Goal: Navigation & Orientation: Find specific page/section

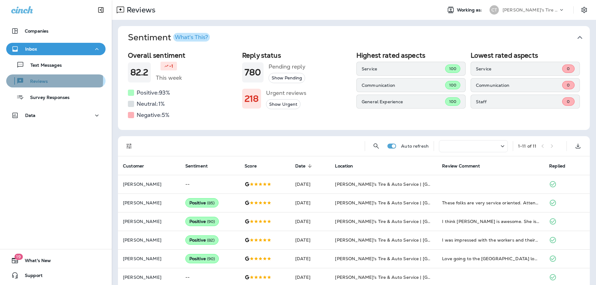
click at [31, 80] on p "Reviews" at bounding box center [36, 82] width 24 height 6
click at [43, 80] on p "Reviews" at bounding box center [36, 82] width 24 height 6
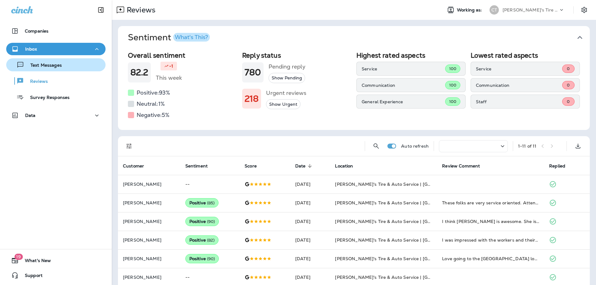
click at [45, 67] on p "Text Messages" at bounding box center [43, 66] width 38 height 6
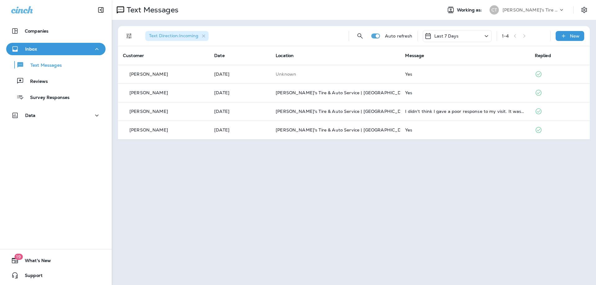
drag, startPoint x: 37, startPoint y: 80, endPoint x: 101, endPoint y: 153, distance: 97.3
click at [37, 80] on p "Reviews" at bounding box center [36, 82] width 24 height 6
